Goal: Task Accomplishment & Management: Use online tool/utility

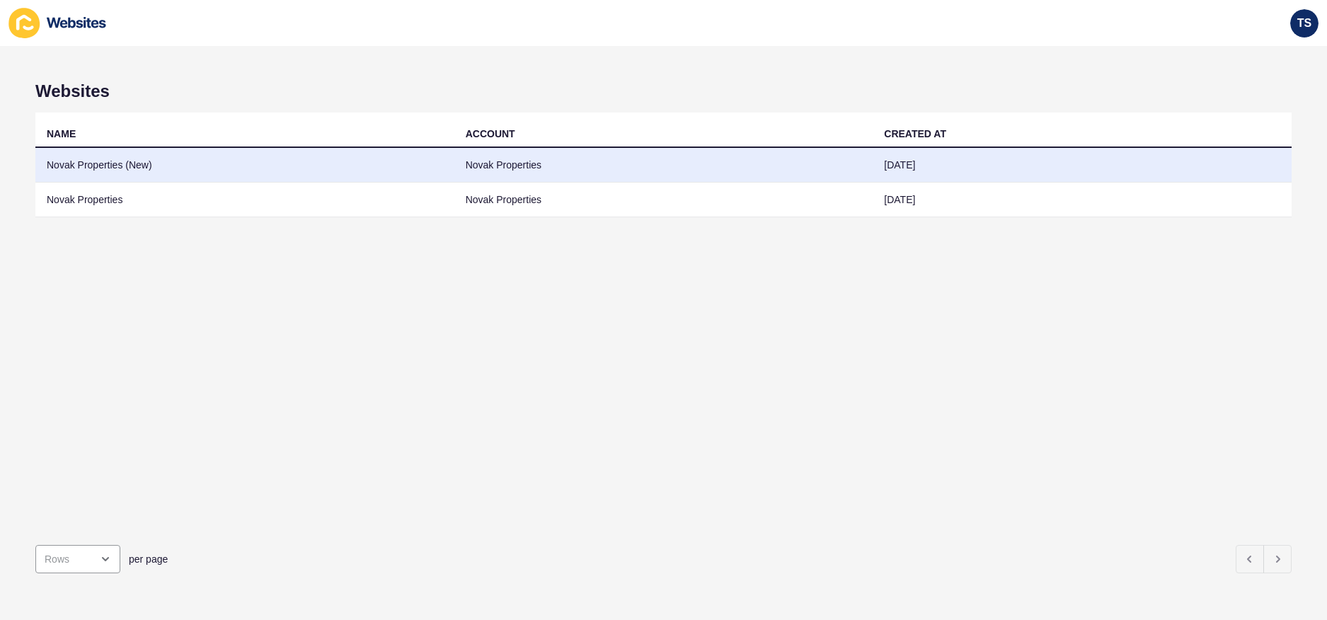
click at [612, 171] on td "Novak Properties" at bounding box center [663, 165] width 419 height 35
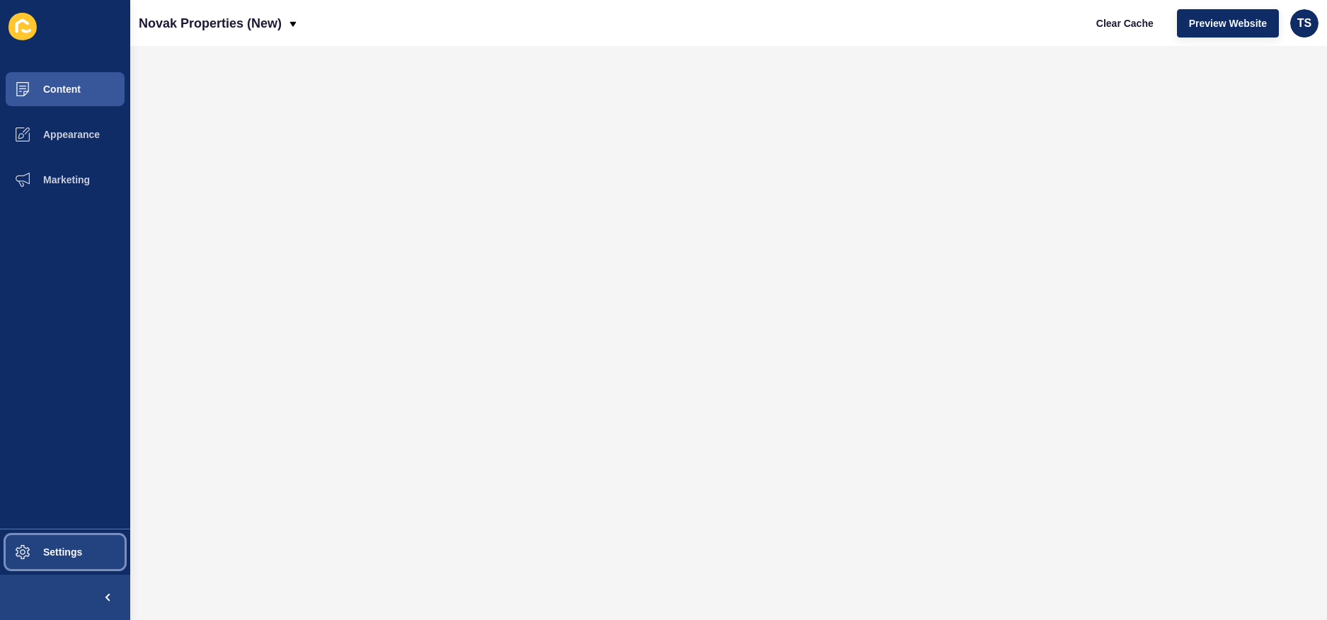
click at [64, 541] on button "Settings" at bounding box center [65, 551] width 130 height 45
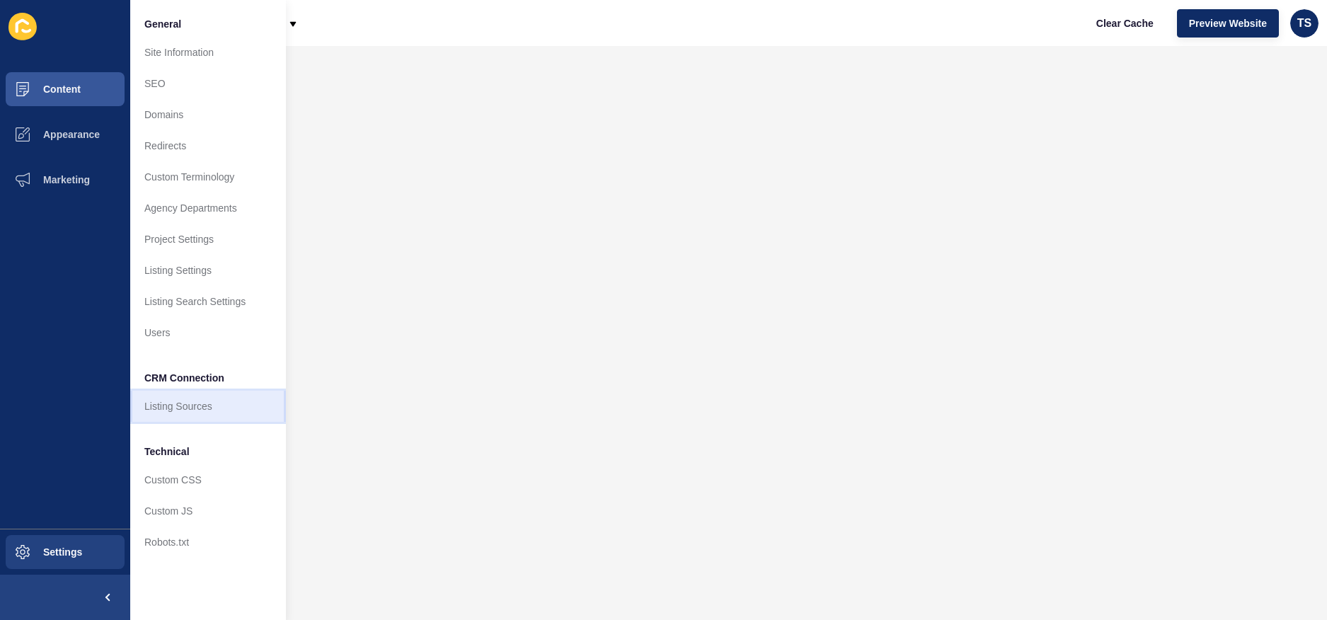
click at [207, 415] on link "Listing Sources" at bounding box center [208, 406] width 156 height 31
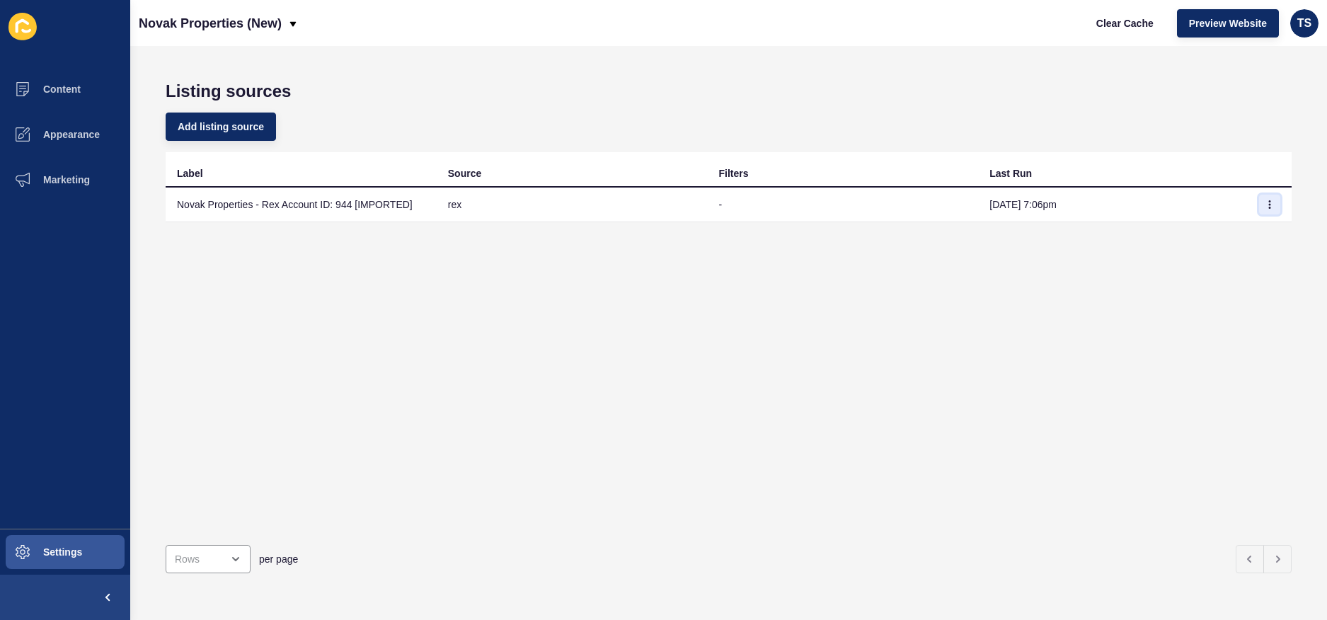
click at [1272, 206] on icon "button" at bounding box center [1269, 204] width 8 height 8
click at [1202, 239] on link "Sync now" at bounding box center [1230, 232] width 99 height 31
click at [479, 323] on div "Label Source Filters Last Run Novak Properties - Rex Account ID: 944 [IMPORTED]…" at bounding box center [729, 342] width 1126 height 381
click at [1267, 207] on icon "button" at bounding box center [1269, 204] width 8 height 8
click at [1240, 234] on link "Sync now" at bounding box center [1230, 232] width 99 height 31
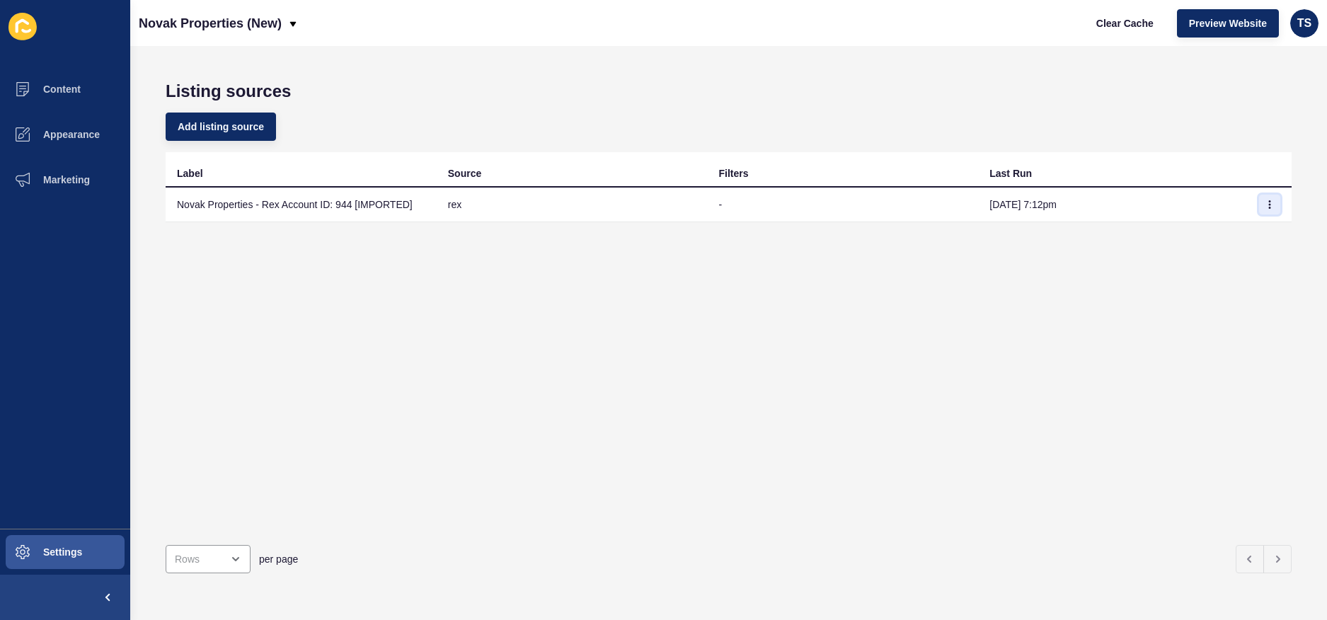
click at [1265, 209] on button "button" at bounding box center [1269, 205] width 21 height 20
click at [1241, 236] on link "Sync now" at bounding box center [1230, 232] width 99 height 31
click at [1268, 210] on button "button" at bounding box center [1269, 205] width 21 height 20
click at [1254, 238] on link "Sync now" at bounding box center [1230, 232] width 99 height 31
click at [1271, 202] on icon "button" at bounding box center [1269, 204] width 8 height 8
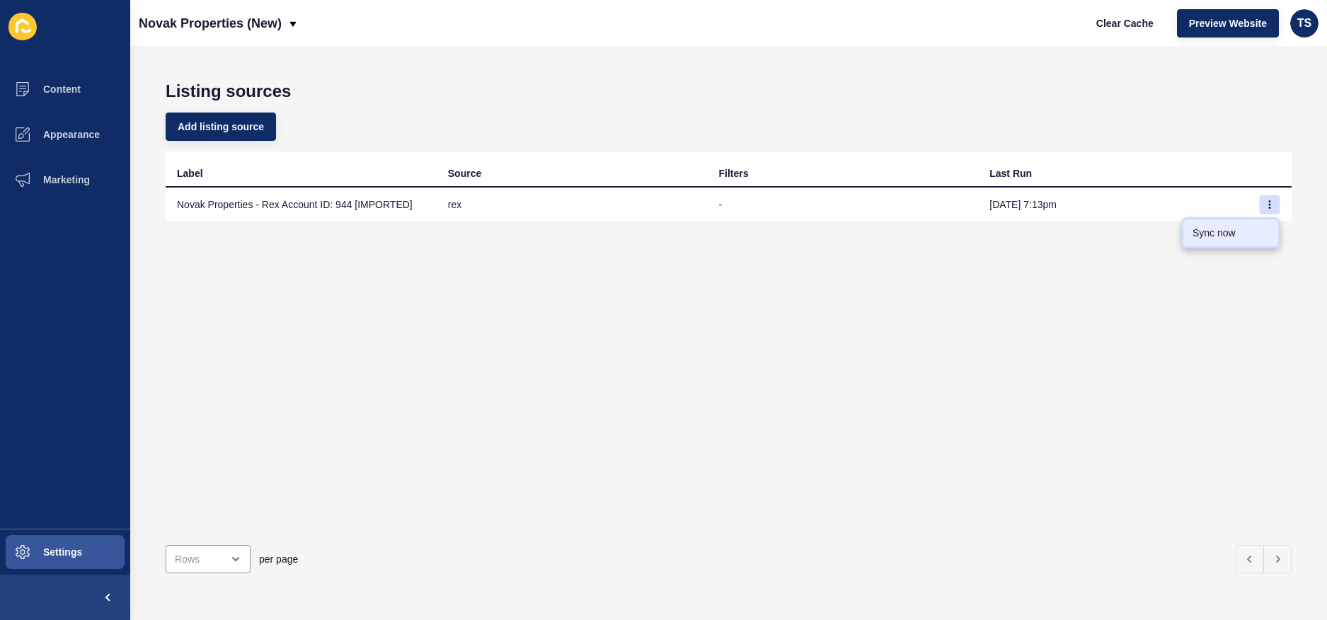
click at [1219, 234] on link "Sync now" at bounding box center [1230, 232] width 99 height 31
click at [1268, 202] on icon "button" at bounding box center [1269, 204] width 8 height 8
click at [1203, 236] on link "Sync now" at bounding box center [1230, 232] width 99 height 31
click at [1264, 200] on button "button" at bounding box center [1269, 205] width 21 height 20
click at [1204, 241] on link "Sync now" at bounding box center [1230, 232] width 99 height 31
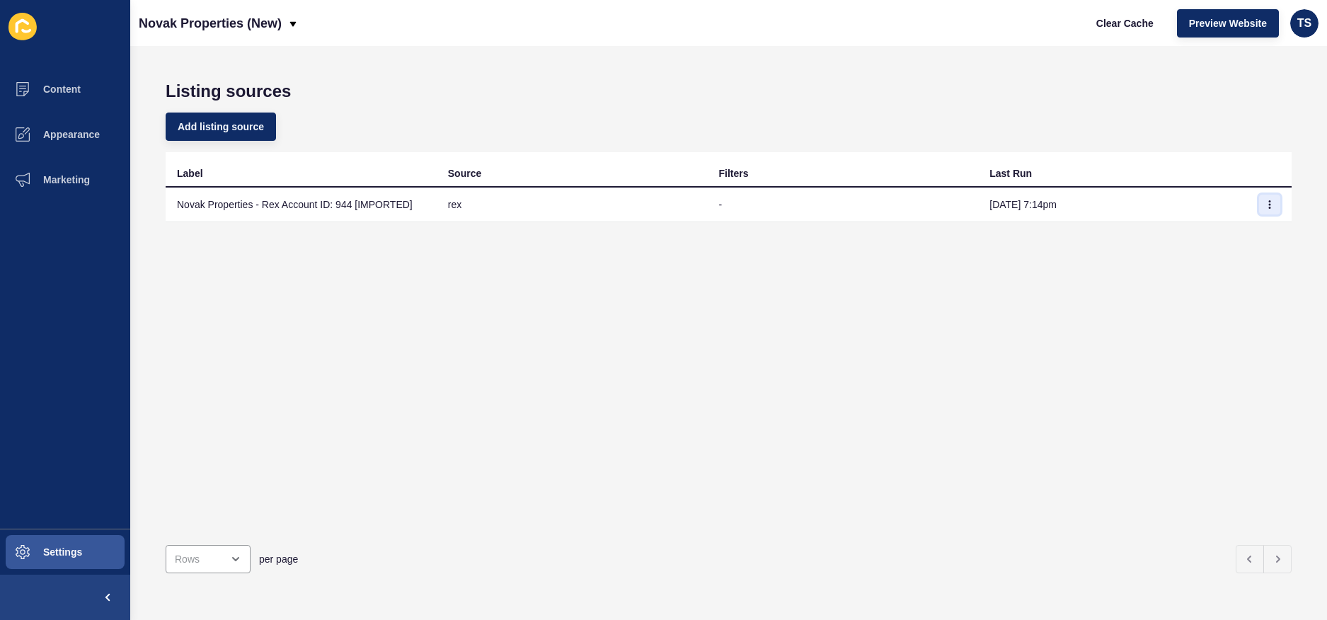
click at [1272, 208] on icon "button" at bounding box center [1269, 204] width 8 height 8
click at [1223, 236] on link "Sync now" at bounding box center [1230, 232] width 99 height 31
click at [1273, 209] on button "button" at bounding box center [1269, 205] width 21 height 20
click at [1221, 236] on link "Sync now" at bounding box center [1230, 232] width 99 height 31
click at [1274, 200] on button "button" at bounding box center [1269, 205] width 21 height 20
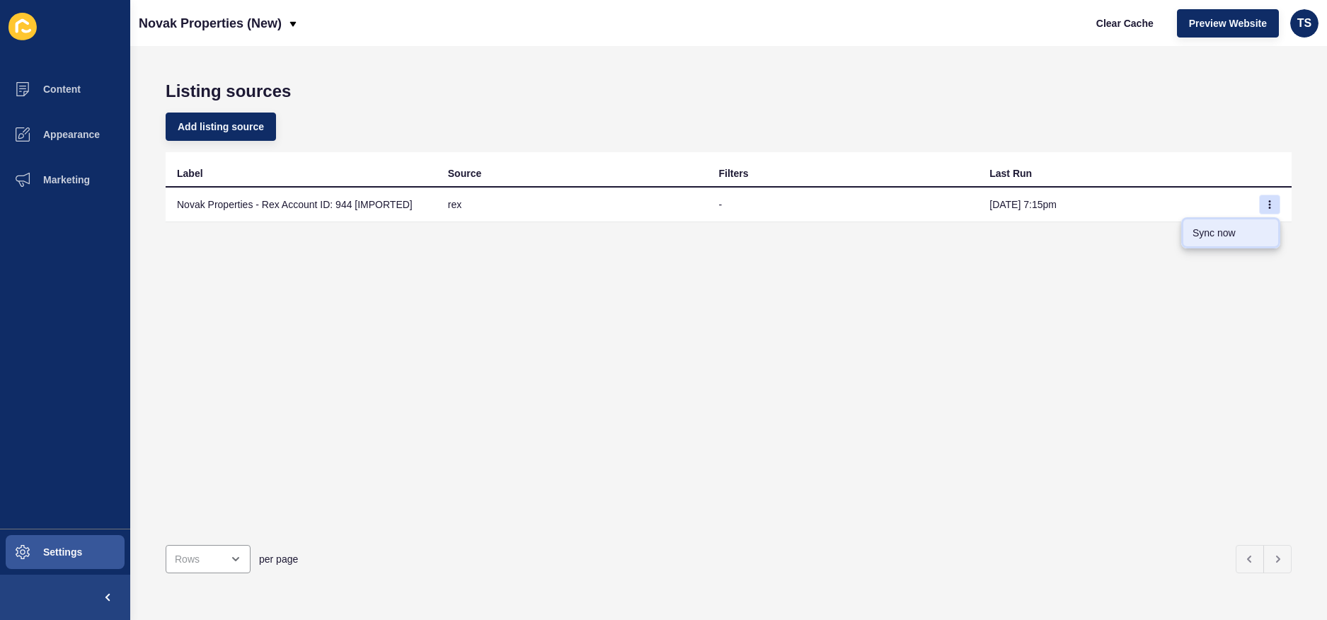
click at [1240, 225] on link "Sync now" at bounding box center [1230, 232] width 99 height 31
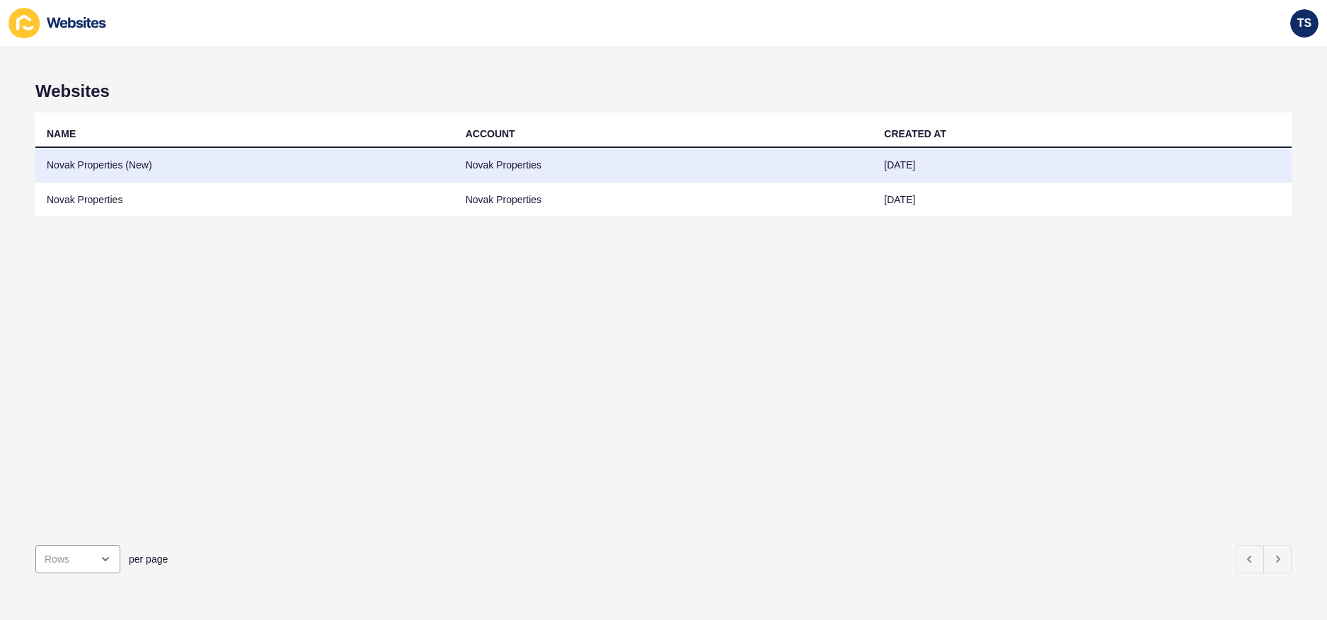
click at [130, 169] on td "Novak Properties (New)" at bounding box center [244, 165] width 419 height 35
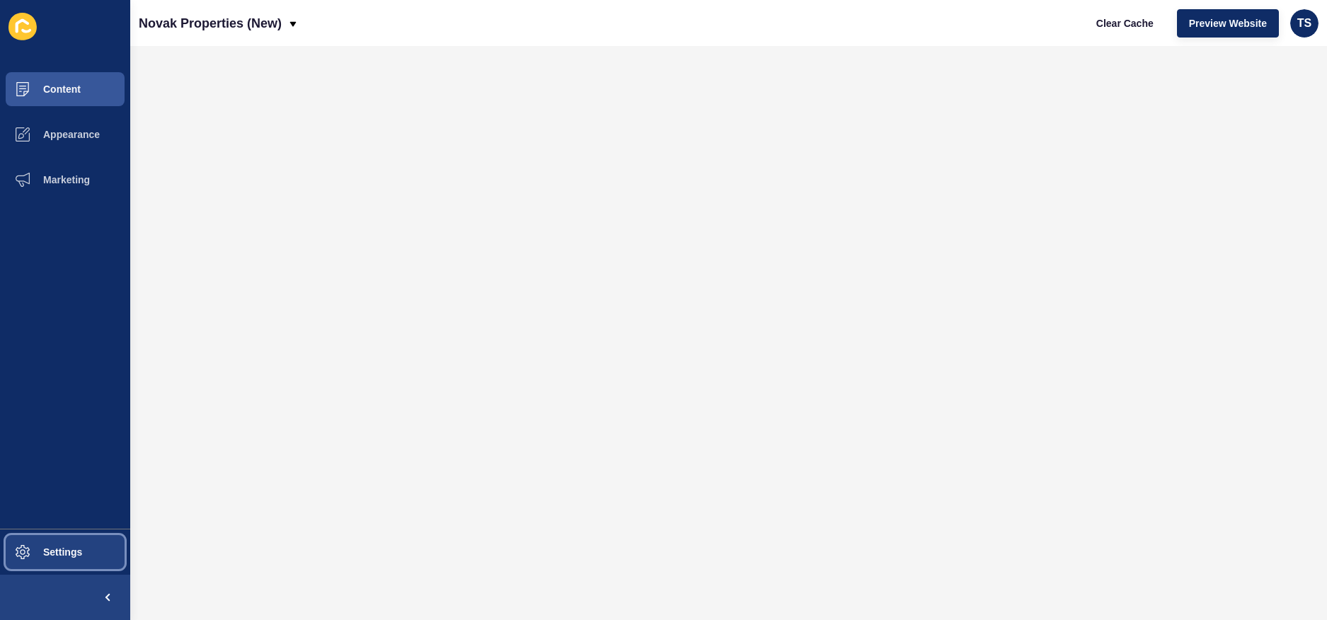
click at [76, 551] on span "Settings" at bounding box center [40, 551] width 84 height 11
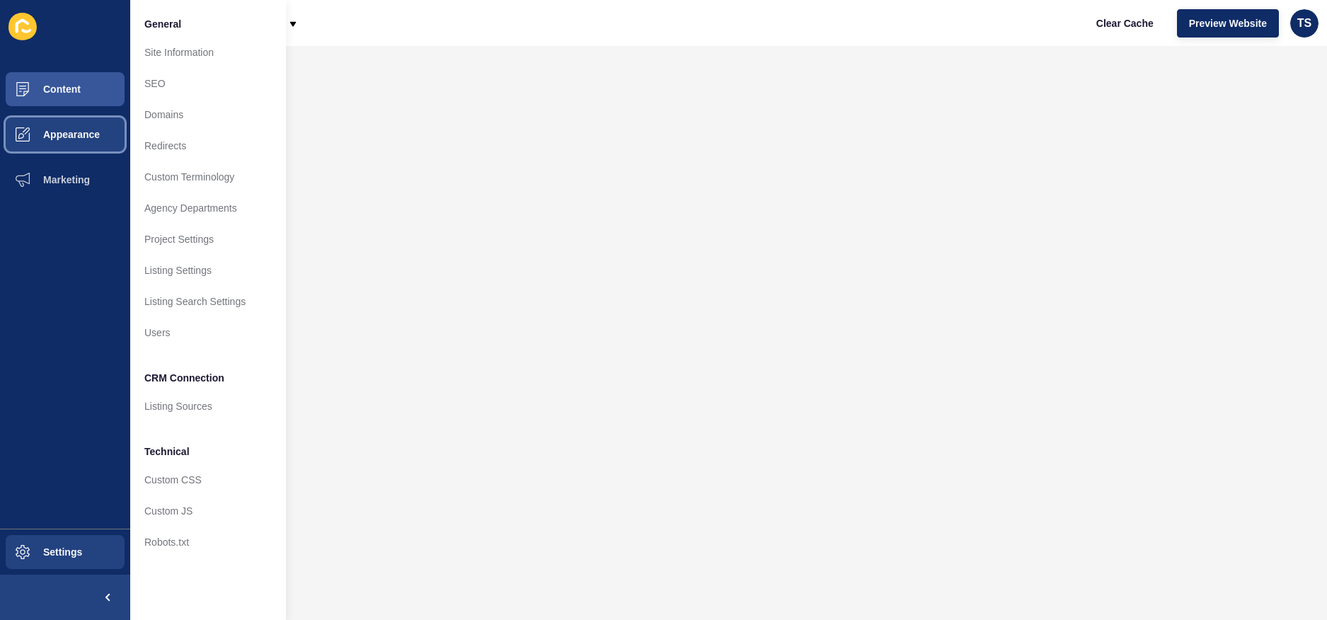
click at [65, 123] on button "Appearance" at bounding box center [65, 134] width 130 height 45
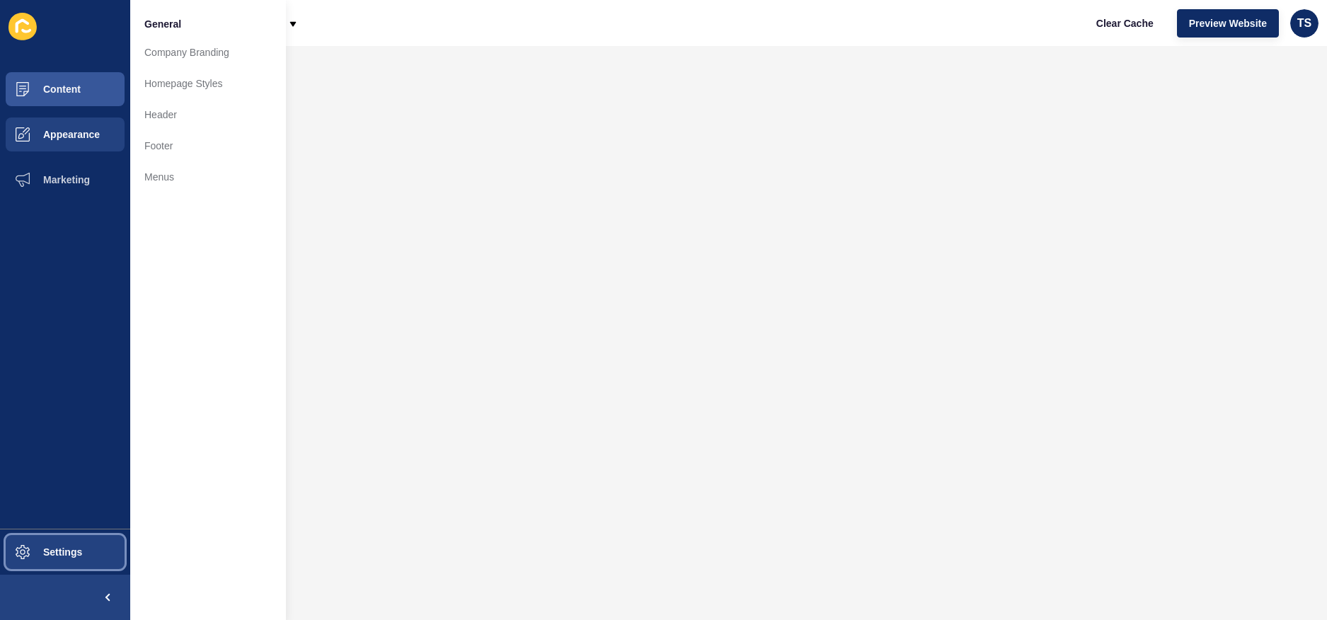
click at [64, 557] on span "Settings" at bounding box center [40, 551] width 84 height 11
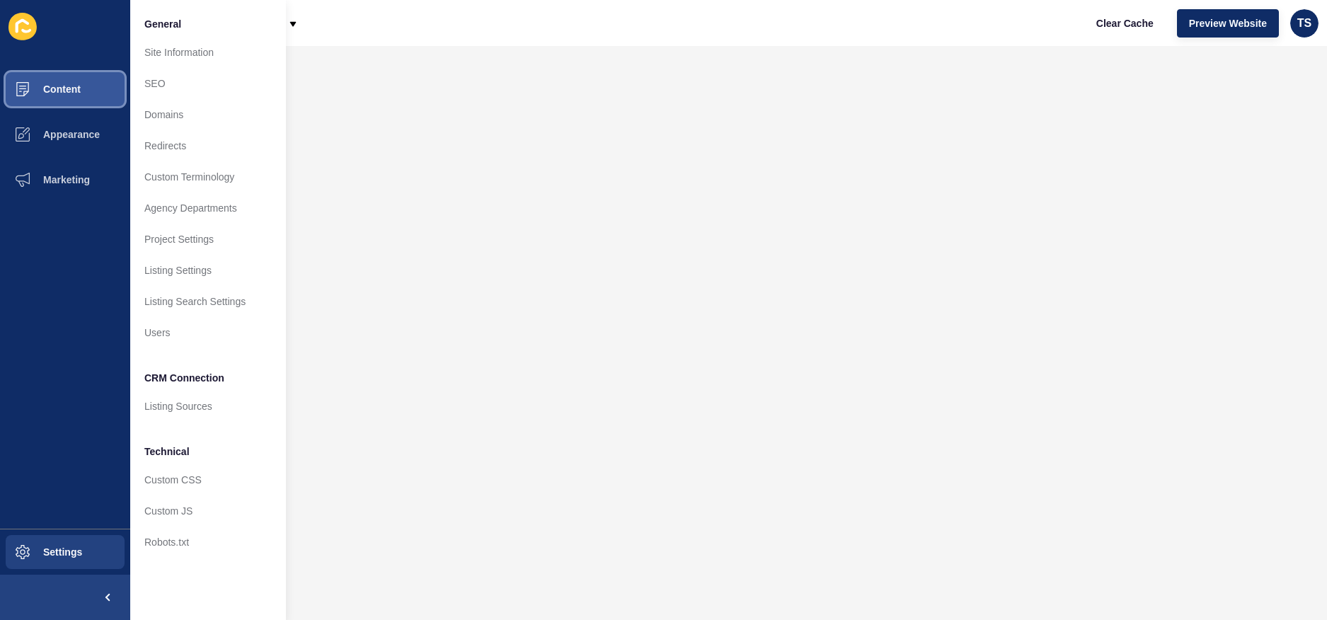
click at [81, 96] on button "Content" at bounding box center [65, 89] width 130 height 45
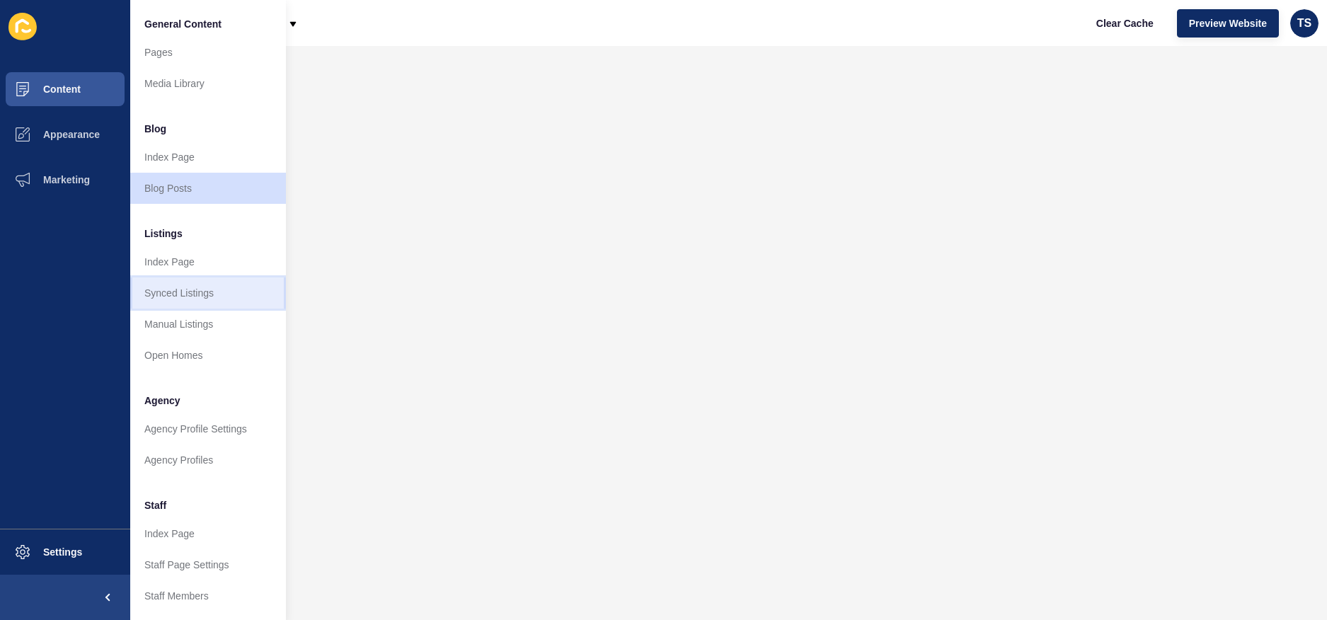
click at [215, 290] on link "Synced Listings" at bounding box center [208, 292] width 156 height 31
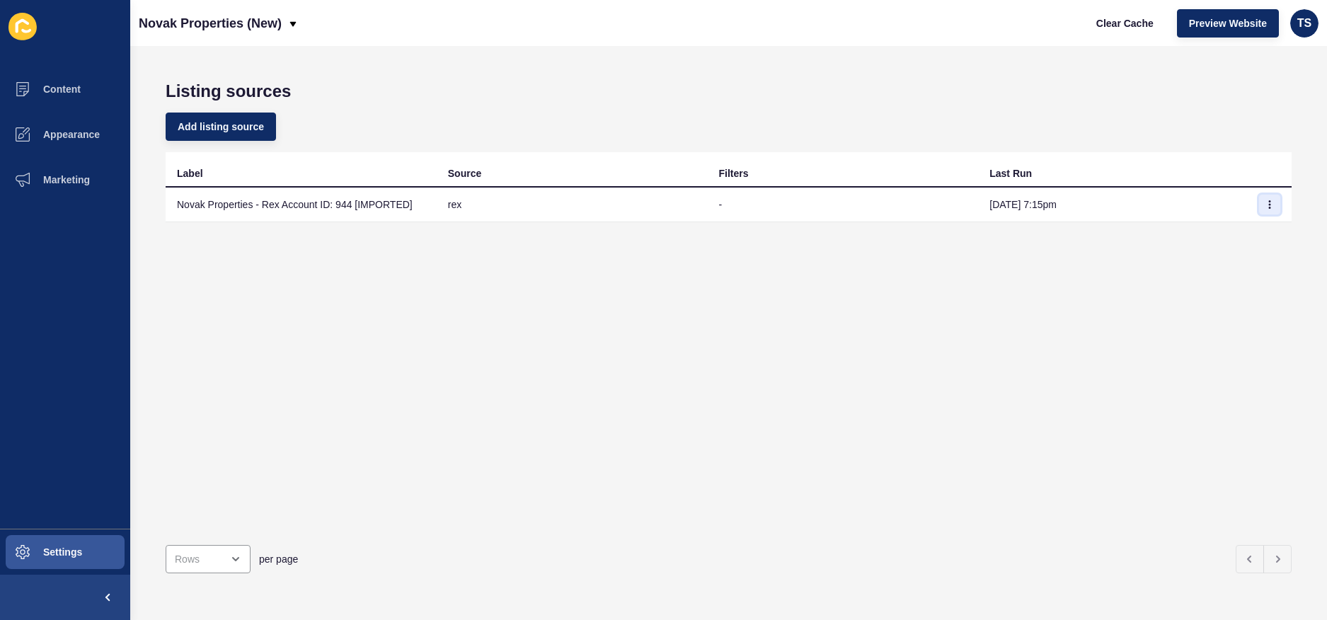
click at [1270, 207] on icon "button" at bounding box center [1269, 204] width 8 height 8
click at [1234, 235] on link "Sync now" at bounding box center [1230, 232] width 99 height 31
click at [1265, 207] on icon "button" at bounding box center [1269, 204] width 8 height 8
click at [1233, 238] on link "Sync now" at bounding box center [1230, 232] width 99 height 31
click at [1265, 207] on icon "button" at bounding box center [1269, 204] width 8 height 8
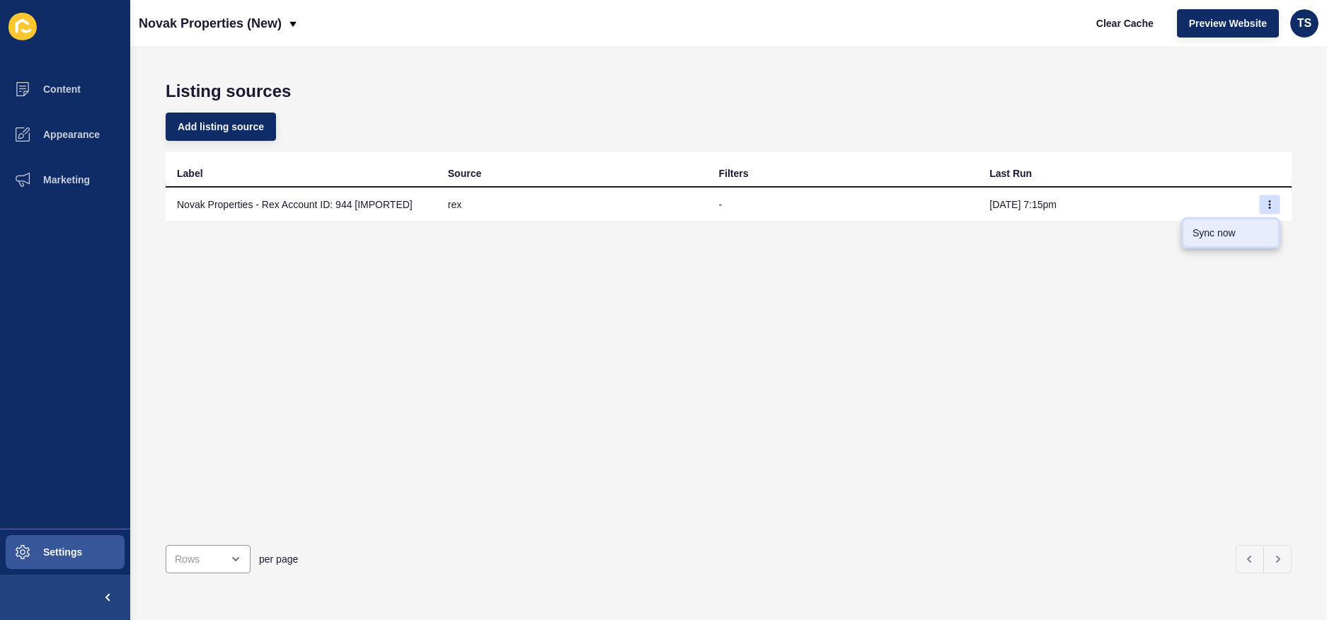
click at [1233, 231] on link "Sync now" at bounding box center [1230, 232] width 99 height 31
